Goal: Information Seeking & Learning: Learn about a topic

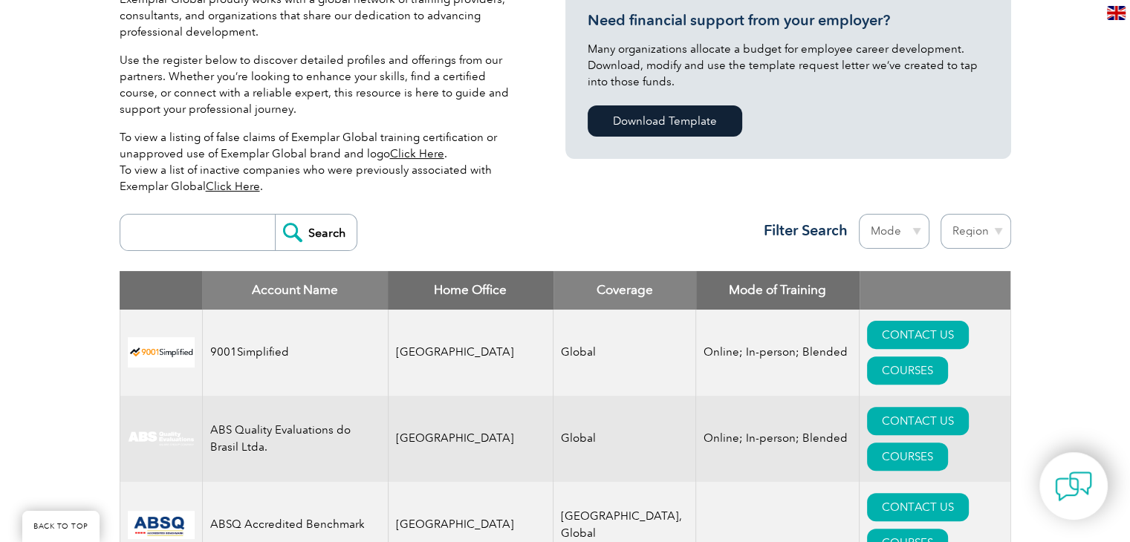
scroll to position [446, 0]
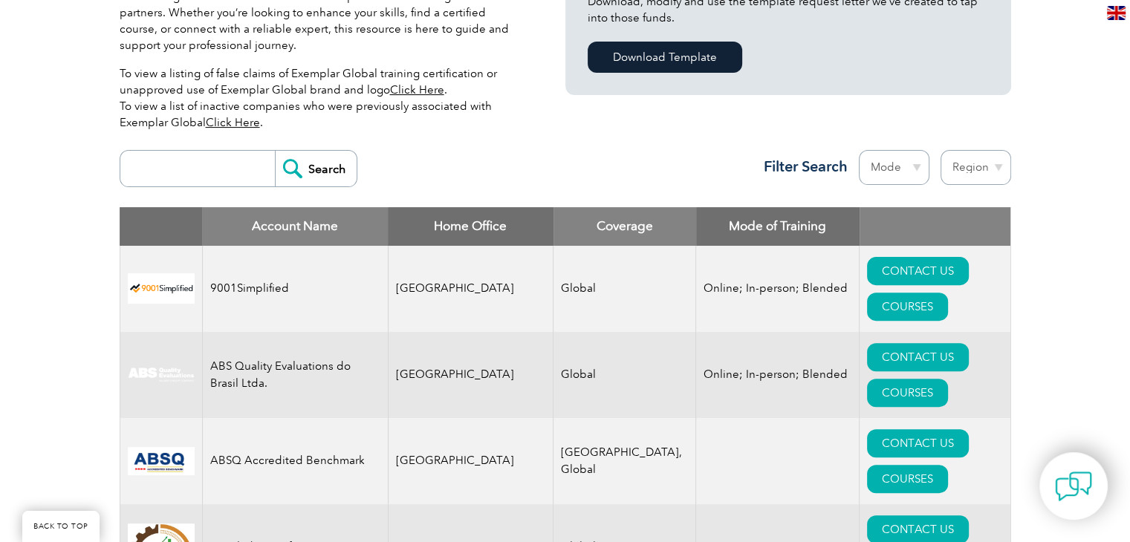
click at [214, 181] on input "search" at bounding box center [201, 169] width 147 height 36
type input "bluestar"
click at [307, 176] on input "Search" at bounding box center [316, 169] width 82 height 36
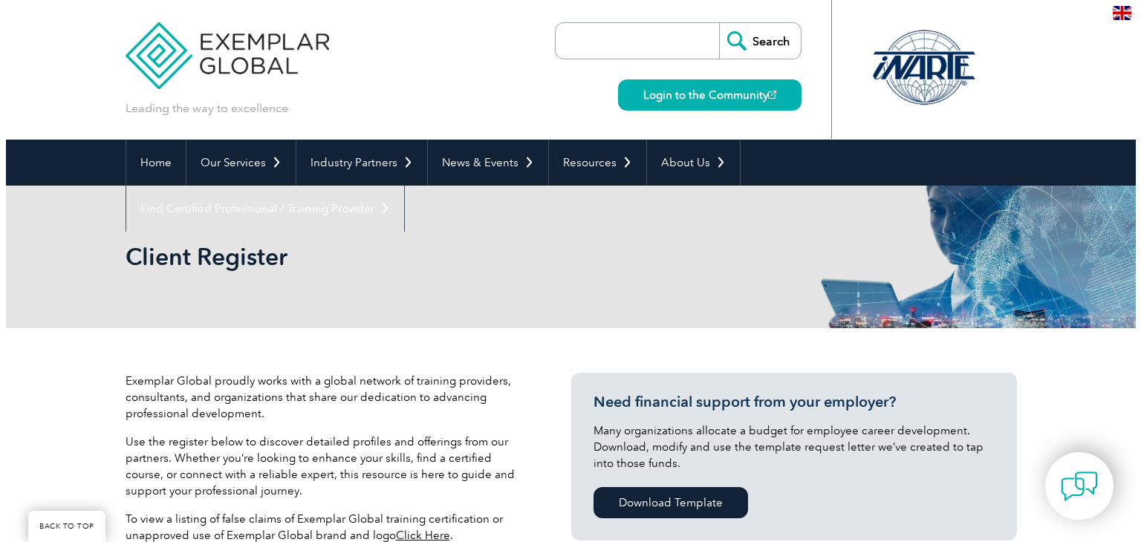
scroll to position [372, 0]
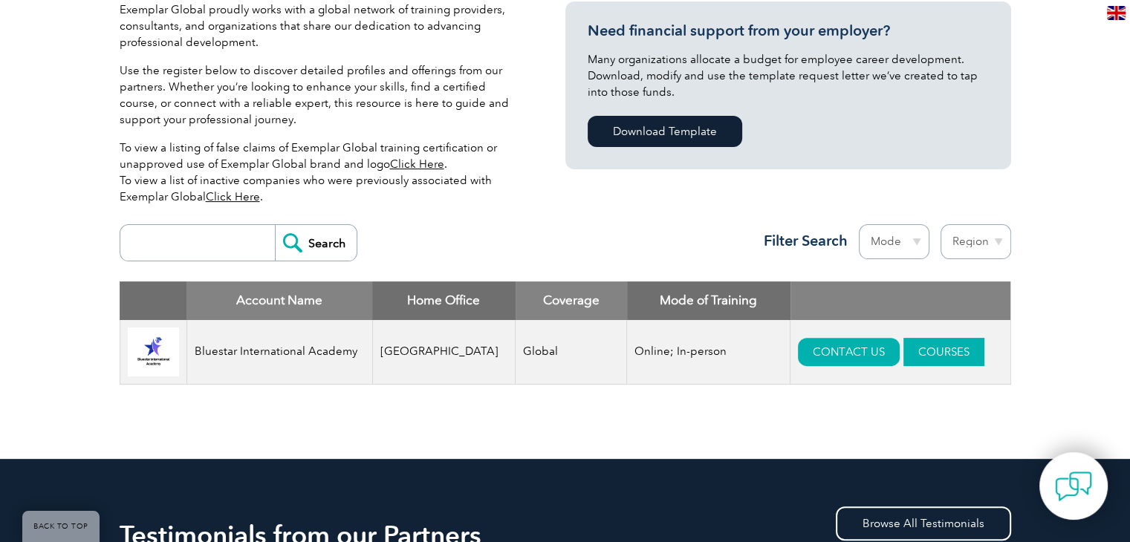
click at [909, 359] on link "COURSES" at bounding box center [944, 352] width 81 height 28
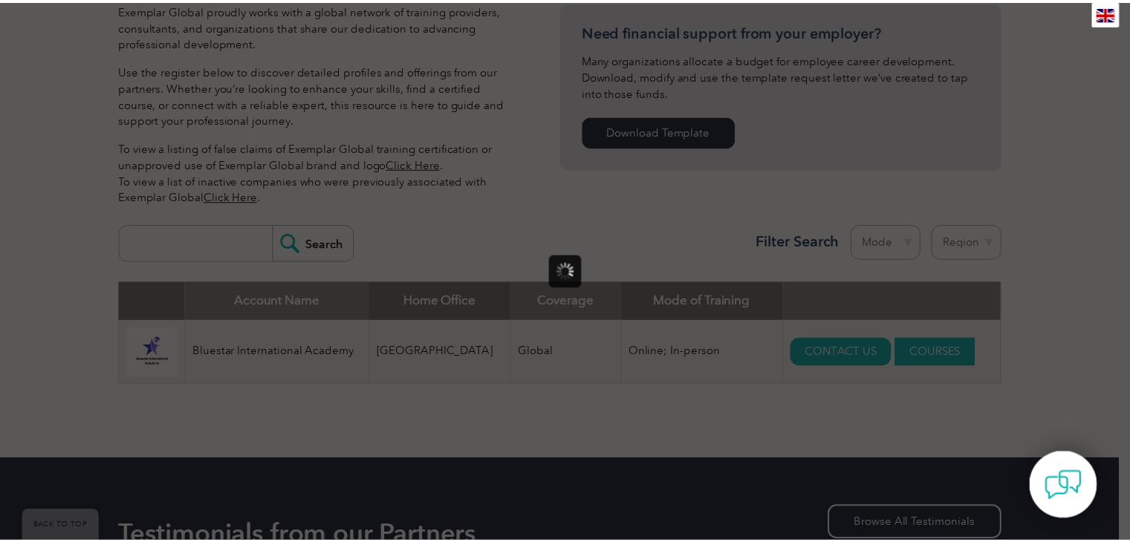
scroll to position [0, 0]
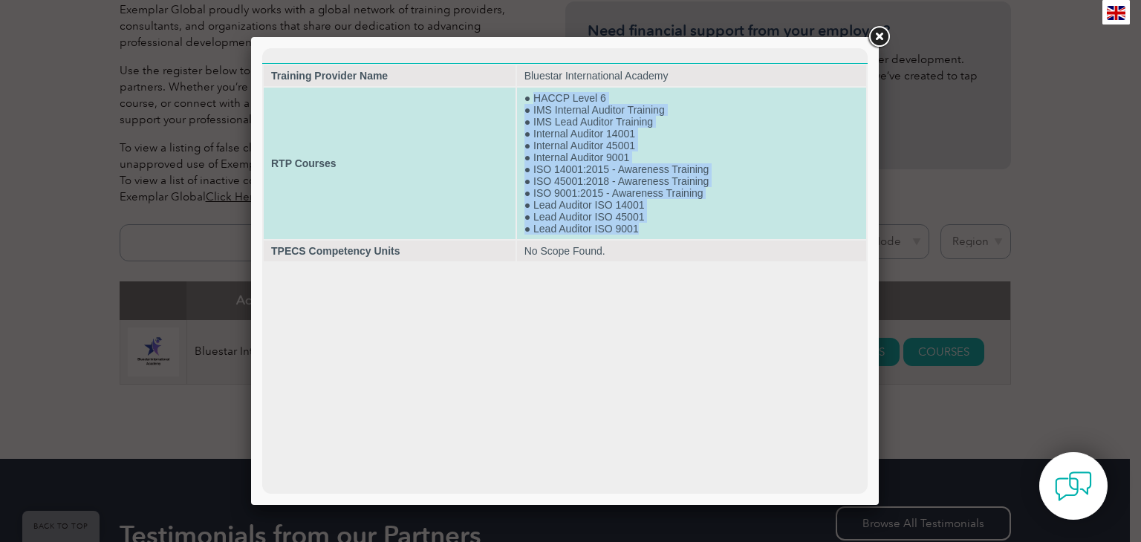
drag, startPoint x: 534, startPoint y: 94, endPoint x: 647, endPoint y: 241, distance: 185.5
click at [647, 239] on td "● HACCP Level 6 ● IMS Internal Auditor Training ● IMS Lead Auditor Training ● I…" at bounding box center [691, 164] width 349 height 152
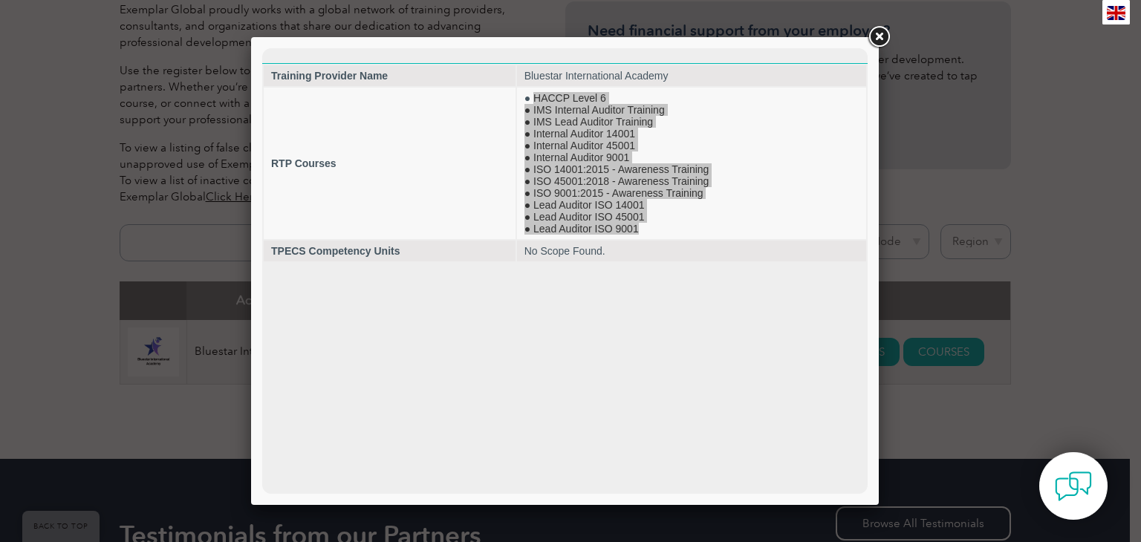
click at [868, 29] on link at bounding box center [879, 37] width 27 height 27
